Goal: Task Accomplishment & Management: Complete application form

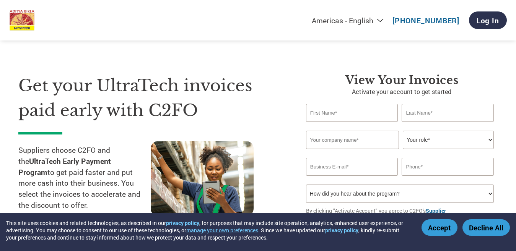
click at [339, 117] on input "text" at bounding box center [352, 113] width 92 height 18
type input "[PERSON_NAME]"
click at [445, 109] on input "text" at bounding box center [447, 113] width 92 height 18
type input "C"
click at [348, 142] on input "text" at bounding box center [352, 140] width 93 height 18
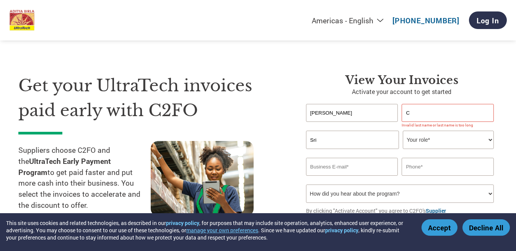
type input "Sri"
click at [422, 109] on input "C" at bounding box center [447, 113] width 92 height 18
type input "[PERSON_NAME]"
type input "Sri [PERSON_NAME] Balaji Steels"
click at [464, 141] on select "Your role* CFO Controller Credit Manager Finance Director Treasurer CEO Preside…" at bounding box center [447, 140] width 91 height 18
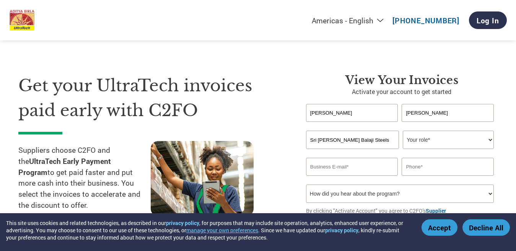
select select "OWNER_FOUNDER"
click at [402, 131] on select "Your role* CFO Controller Credit Manager Finance Director Treasurer CEO Preside…" at bounding box center [447, 140] width 91 height 18
click at [387, 161] on input "email" at bounding box center [352, 167] width 92 height 18
type input "[EMAIL_ADDRESS][DOMAIN_NAME]"
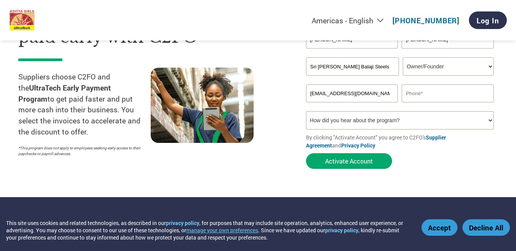
scroll to position [65, 0]
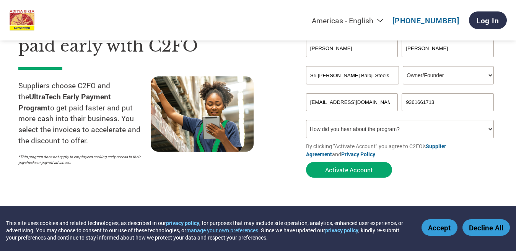
type input "9361661713"
click at [419, 134] on select "How did you hear about the program? Received a letter Email Social Media Online…" at bounding box center [400, 129] width 188 height 18
select select "Email"
click at [306, 120] on select "How did you hear about the program? Received a letter Email Social Media Online…" at bounding box center [400, 129] width 188 height 18
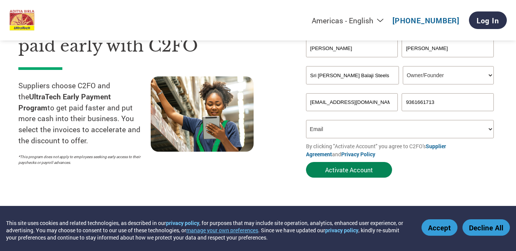
click at [344, 174] on button "Activate Account" at bounding box center [349, 170] width 86 height 16
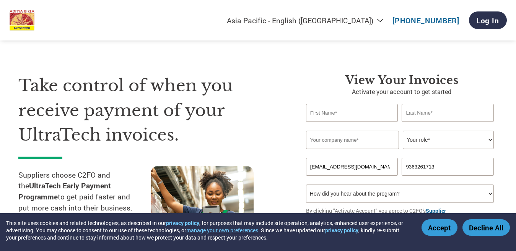
select select "en-IN"
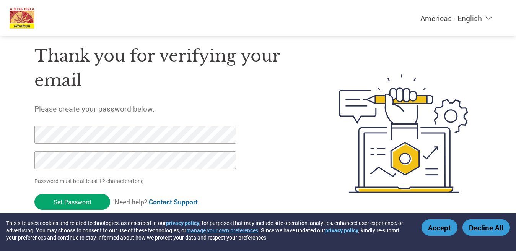
scroll to position [20, 0]
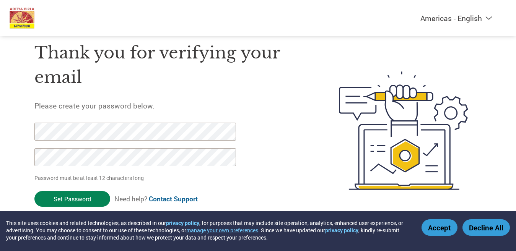
click at [63, 198] on input "Set Password" at bounding box center [72, 199] width 76 height 16
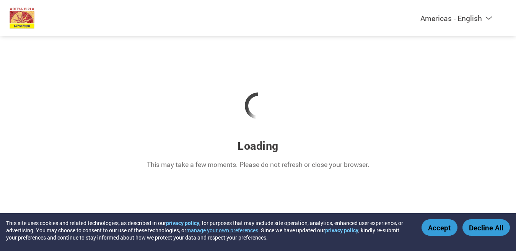
scroll to position [0, 0]
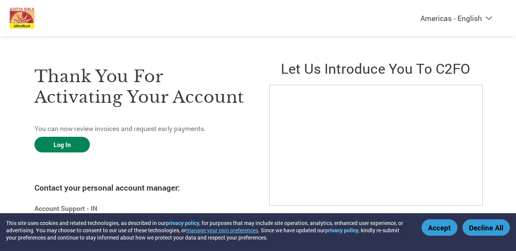
click at [58, 143] on link "Log In" at bounding box center [61, 145] width 55 height 16
